Goal: Find specific page/section: Find specific page/section

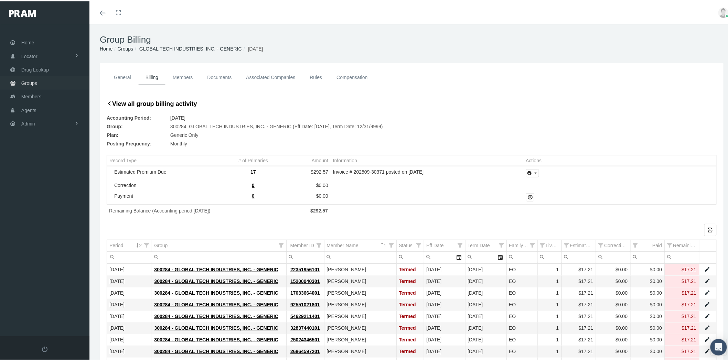
click at [47, 81] on link "Groups" at bounding box center [44, 81] width 89 height 13
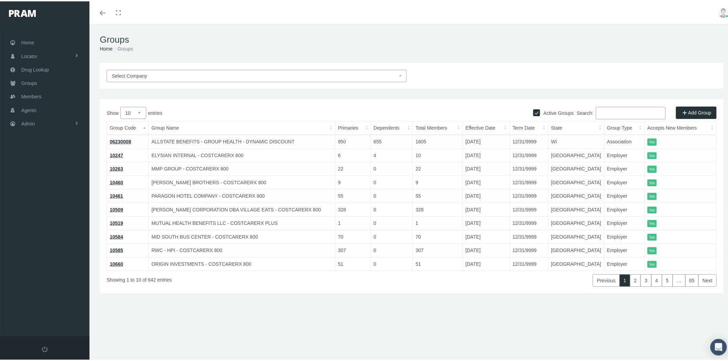
click at [606, 110] on input "Search:" at bounding box center [631, 112] width 70 height 12
paste input "27712"
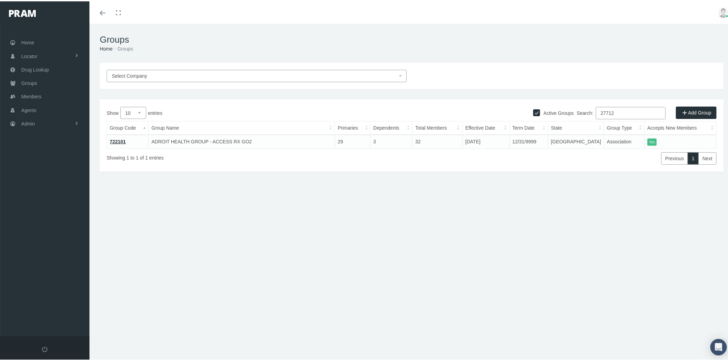
type input "27712"
click at [113, 139] on link "722101" at bounding box center [118, 141] width 16 height 6
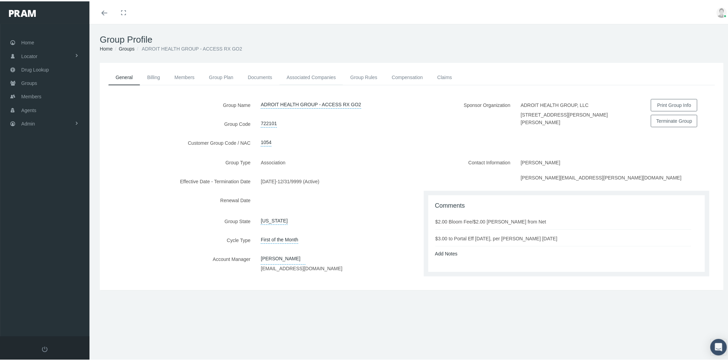
click at [330, 75] on link "Associated Companies" at bounding box center [311, 75] width 64 height 15
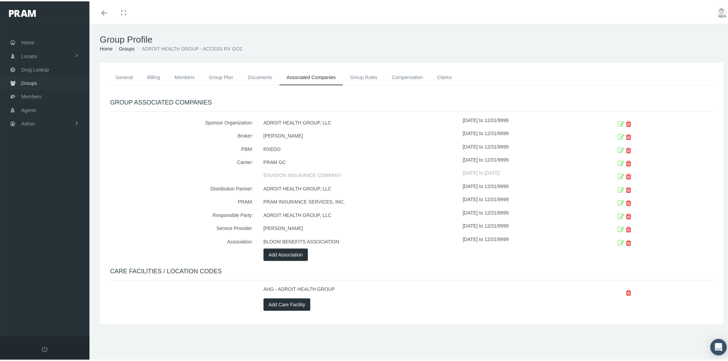
click at [60, 81] on link "Groups" at bounding box center [44, 81] width 89 height 13
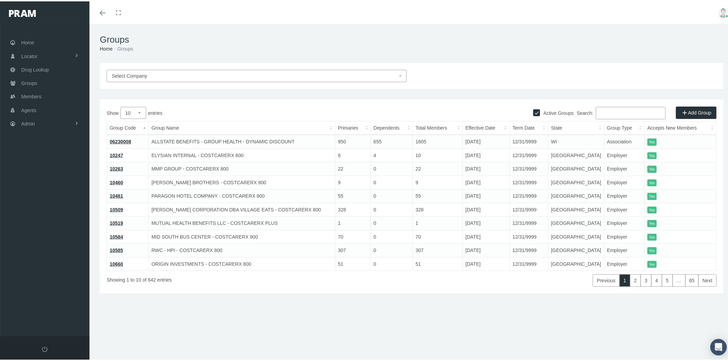
click at [602, 108] on input "Search:" at bounding box center [631, 112] width 70 height 12
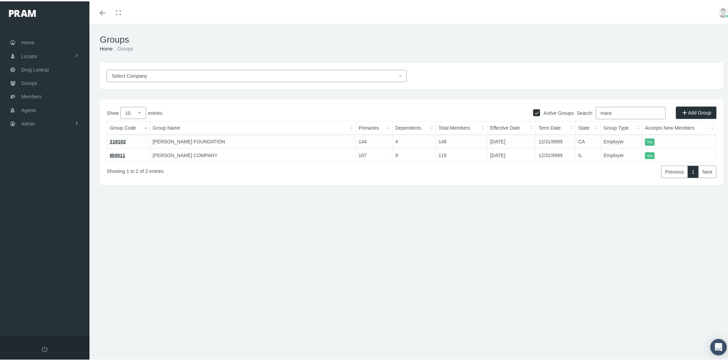
type input "mara"
click at [112, 141] on link "218102" at bounding box center [118, 141] width 16 height 6
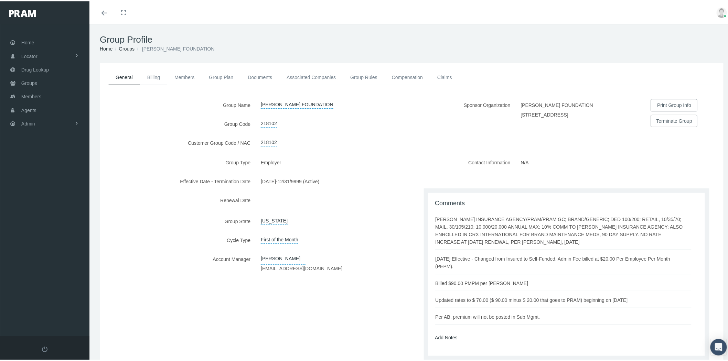
click at [160, 77] on link "Billing" at bounding box center [153, 75] width 27 height 15
